Goal: Task Accomplishment & Management: Use online tool/utility

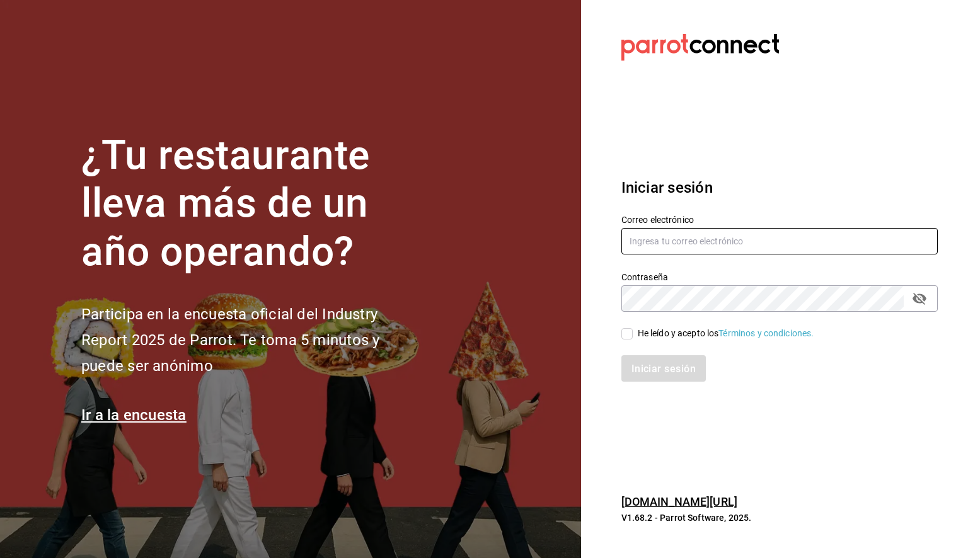
click at [646, 238] on input "text" at bounding box center [779, 241] width 316 height 26
paste input "[PERSON_NAME][EMAIL_ADDRESS][PERSON_NAME][DOMAIN_NAME]"
type input "[PERSON_NAME][EMAIL_ADDRESS][PERSON_NAME][DOMAIN_NAME]"
click at [627, 334] on input "He leído y acepto los Términos y condiciones." at bounding box center [626, 333] width 11 height 11
checkbox input "true"
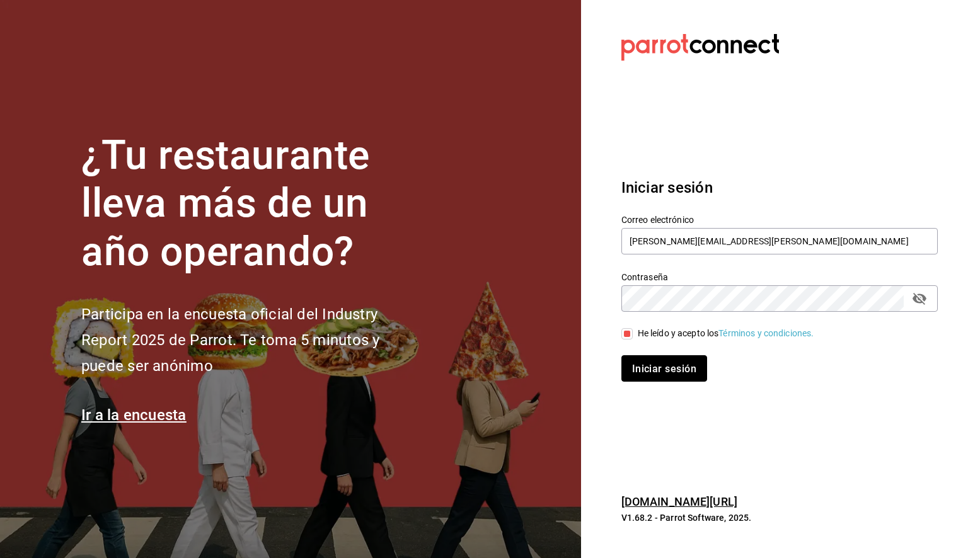
click at [653, 372] on font "Iniciar sesión" at bounding box center [664, 369] width 64 height 12
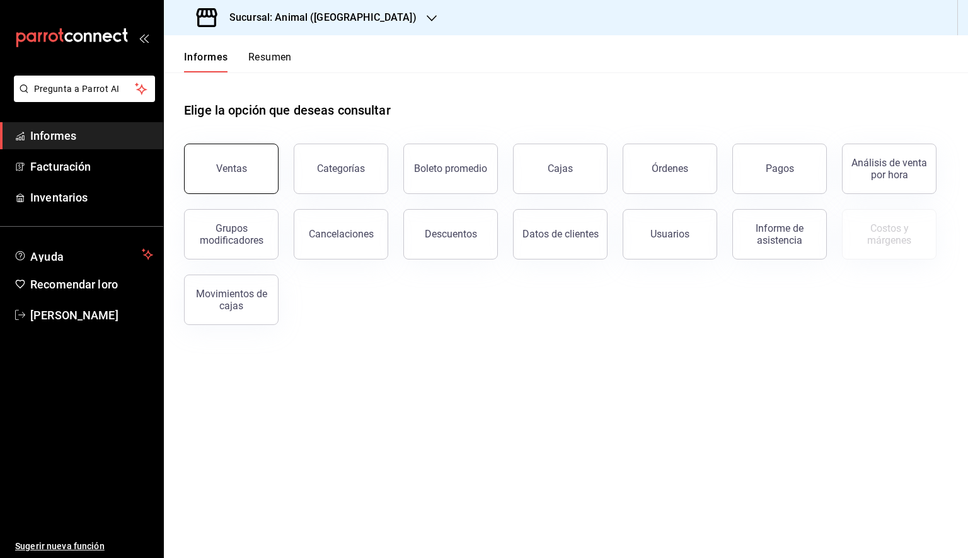
click at [227, 166] on font "Ventas" at bounding box center [231, 169] width 31 height 12
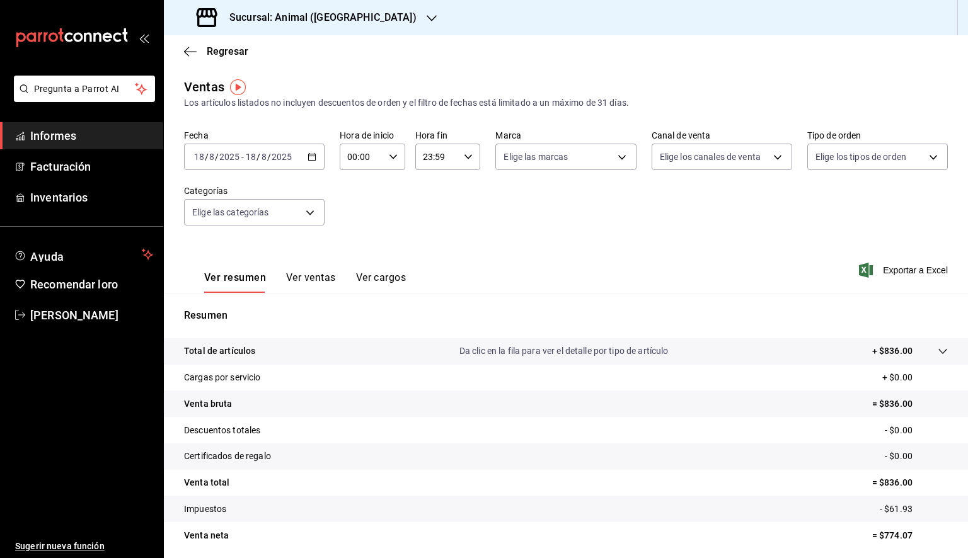
click at [312, 157] on icon "button" at bounding box center [311, 156] width 9 height 9
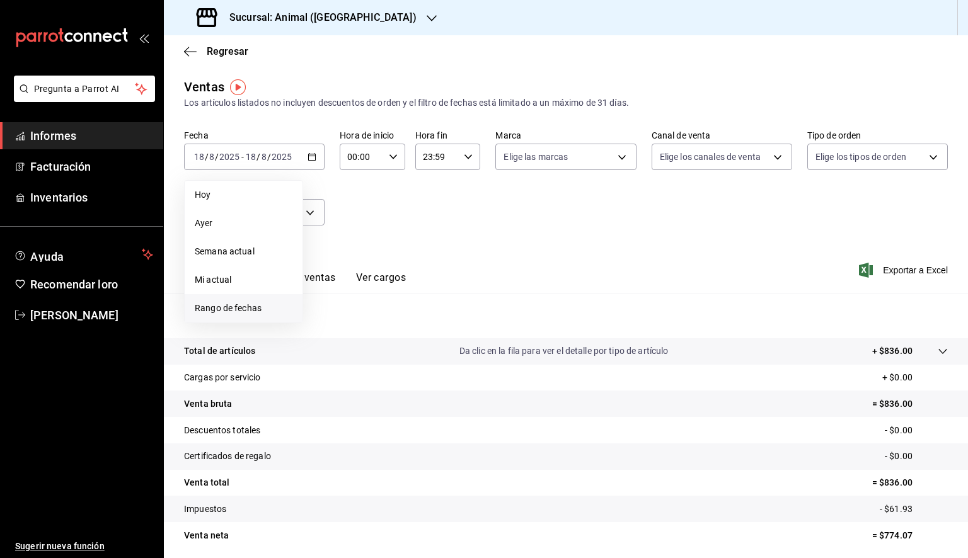
click at [254, 303] on font "Rango de fechas" at bounding box center [228, 308] width 67 height 10
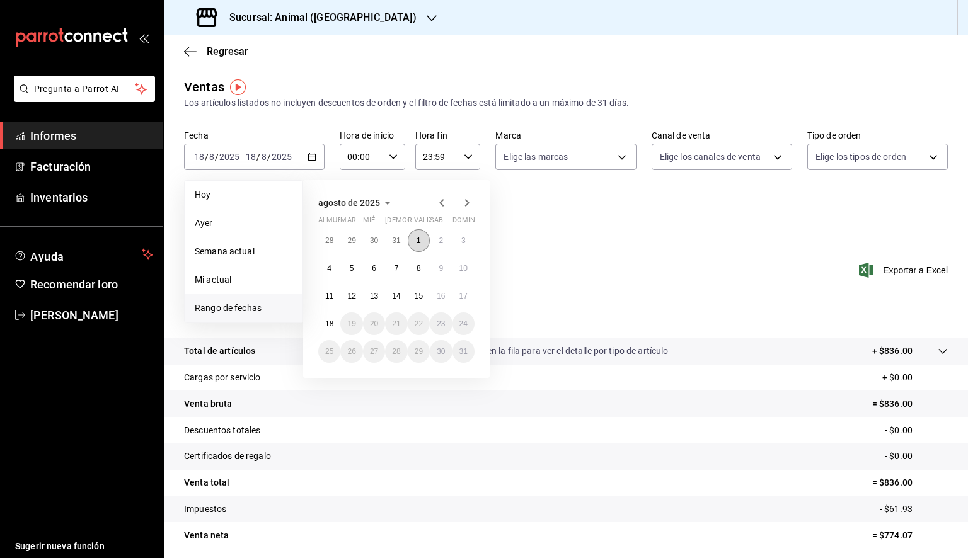
click at [418, 231] on button "1" at bounding box center [419, 240] width 22 height 23
click at [338, 320] on button "18" at bounding box center [329, 323] width 22 height 23
click at [416, 237] on button "1" at bounding box center [419, 240] width 22 height 23
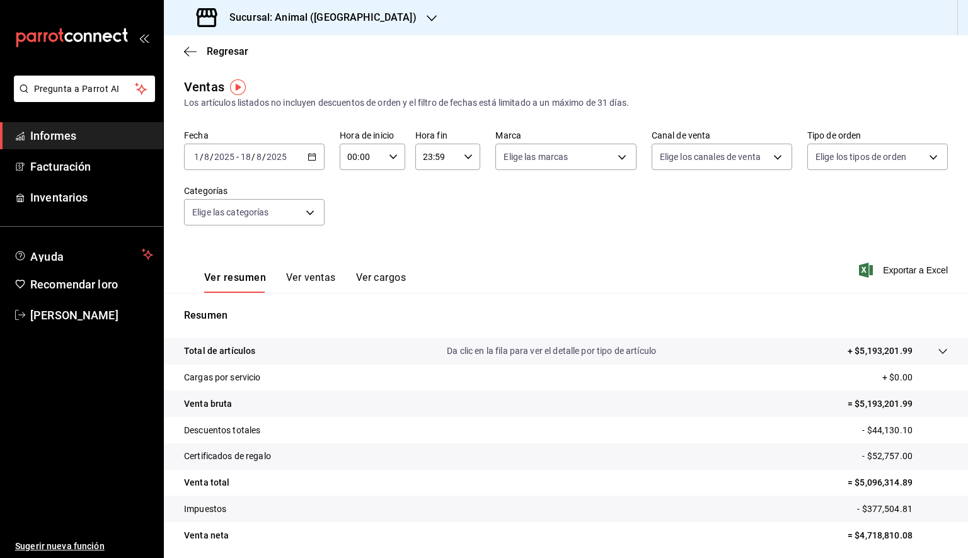
click at [397, 154] on div "00:00 Hora de inicio" at bounding box center [373, 157] width 66 height 26
click at [352, 219] on font "05" at bounding box center [354, 214] width 10 height 10
type input "05:00"
click at [457, 161] on div at bounding box center [484, 279] width 968 height 558
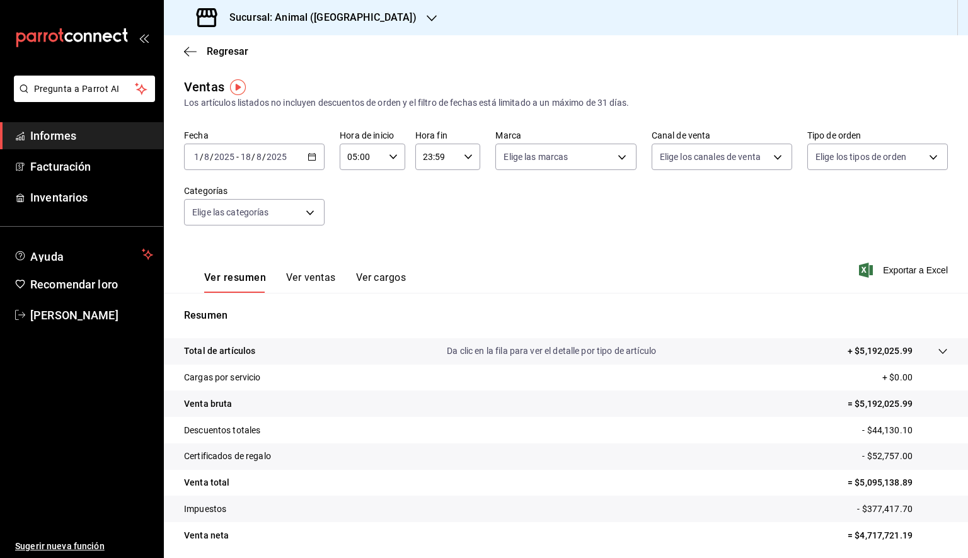
click at [457, 161] on div "23:59 Hora fin" at bounding box center [448, 157] width 66 height 26
click at [433, 207] on font "05" at bounding box center [428, 207] width 10 height 10
click at [466, 190] on span "00" at bounding box center [460, 189] width 12 height 10
type input "05:00"
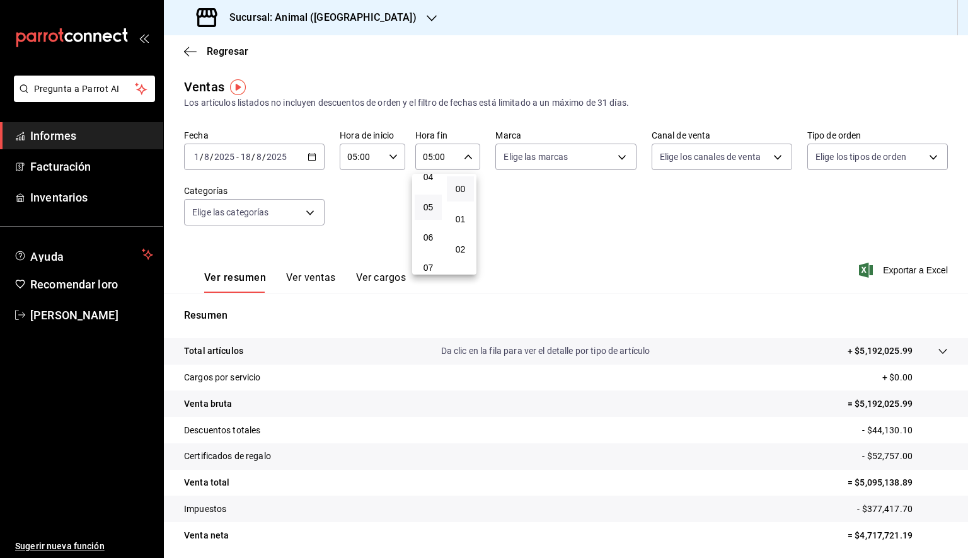
click at [557, 158] on div at bounding box center [484, 279] width 968 height 558
click at [557, 158] on body "Pregunta a Parrot AI Informes Facturación Inventarios Ayuda Recomendar loro Dan…" at bounding box center [484, 279] width 968 height 558
click at [550, 209] on font "Ver todos" at bounding box center [545, 205] width 38 height 10
type input "98bba0fd-3ba1-42e0-bfa8-4188b5c89202"
checkbox input "true"
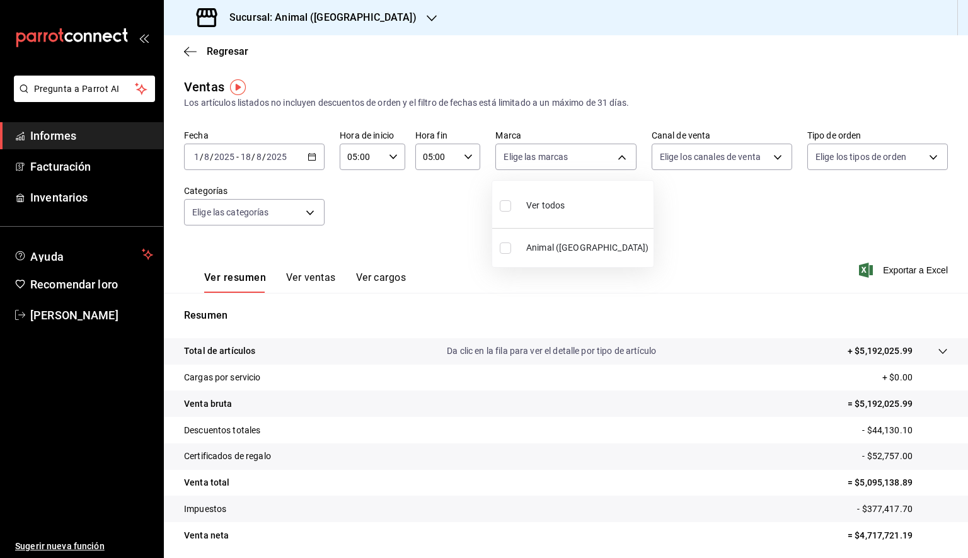
checkbox input "true"
click at [710, 206] on div at bounding box center [484, 279] width 968 height 558
click at [888, 275] on font "Exportar a Excel" at bounding box center [915, 270] width 65 height 10
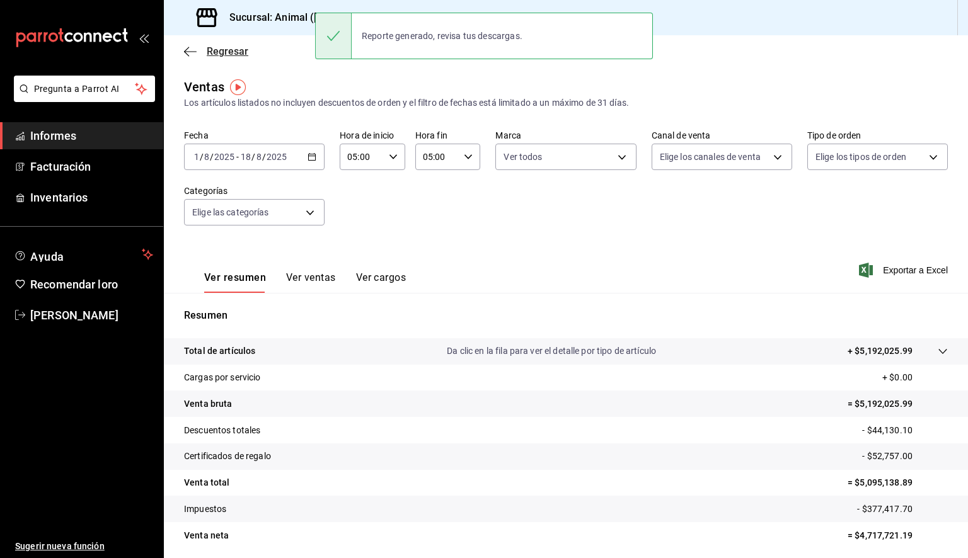
click at [197, 54] on span "Regresar" at bounding box center [216, 51] width 64 height 12
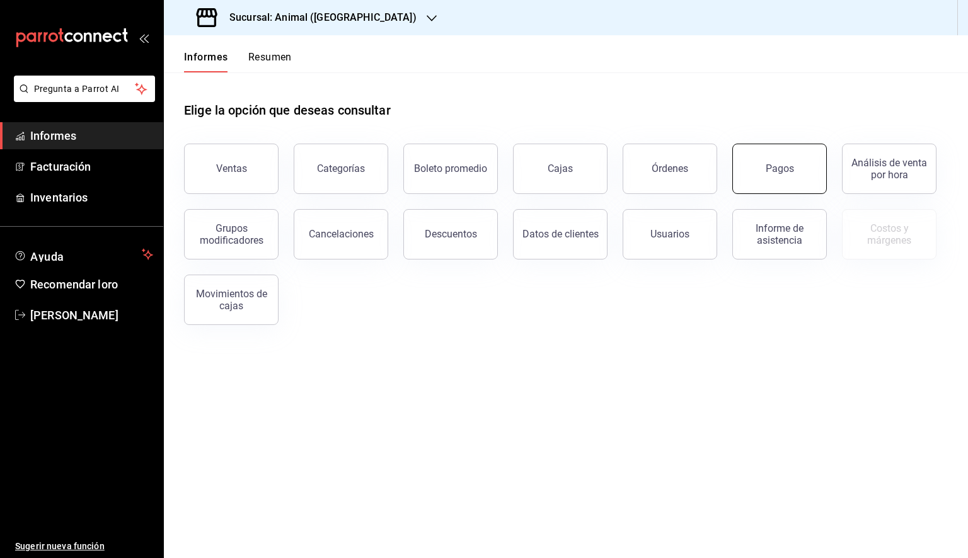
click at [765, 176] on button "Pagos" at bounding box center [779, 169] width 94 height 50
